Goal: Task Accomplishment & Management: Manage account settings

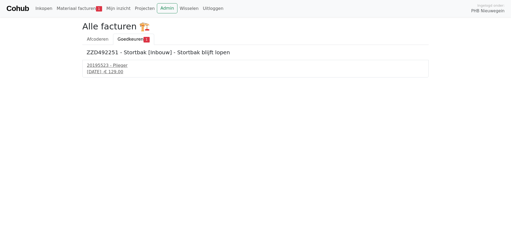
click at [128, 38] on span "Goedkeuren" at bounding box center [131, 39] width 26 height 5
click at [123, 69] on div "25 september 2025 - € 129,00" at bounding box center [255, 72] width 337 height 6
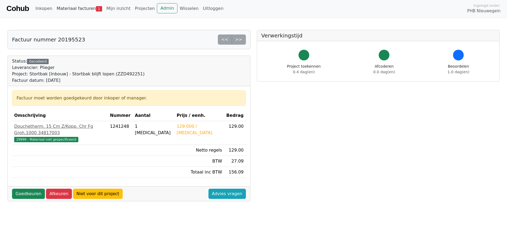
click at [76, 9] on link "Materiaal facturen 1" at bounding box center [80, 8] width 50 height 11
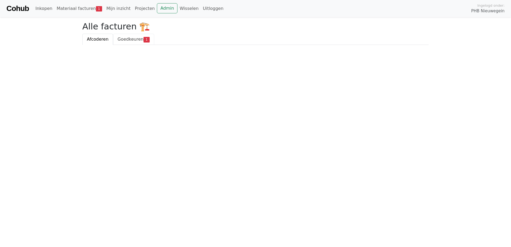
click at [121, 40] on span "Goedkeuren" at bounding box center [131, 39] width 26 height 5
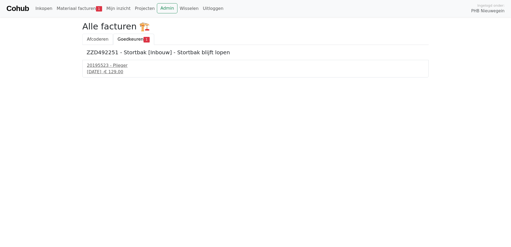
click at [100, 39] on span "Afcoderen" at bounding box center [98, 39] width 22 height 5
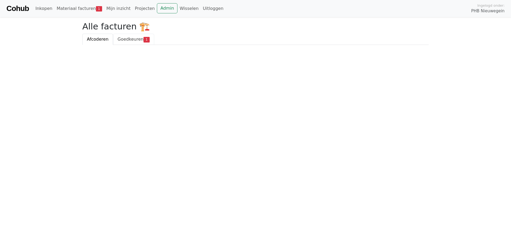
click at [121, 39] on span "Goedkeuren" at bounding box center [131, 39] width 26 height 5
